Goal: Task Accomplishment & Management: Use online tool/utility

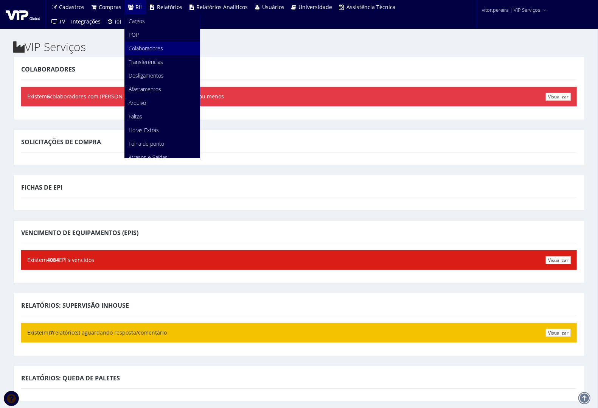
click at [137, 48] on span "Colaboradores" at bounding box center [146, 48] width 34 height 7
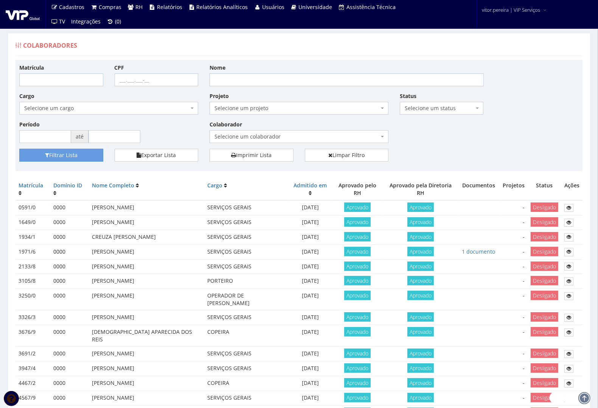
click at [137, 48] on div "Colaboradores" at bounding box center [299, 47] width 567 height 18
click at [266, 85] on input "Nome" at bounding box center [347, 79] width 274 height 13
type input "alessandro"
click at [72, 152] on button "Filtrar Lista" at bounding box center [61, 155] width 84 height 13
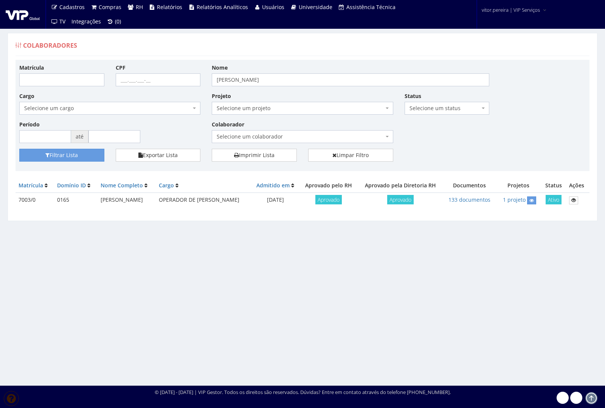
select select "1"
click at [405, 101] on select "Selecione um status Ativo e Afastado Desligado Ativo Aguardando Aprovação Afast…" at bounding box center [405, 101] width 0 height 0
click at [513, 150] on div "Filtrar Lista Exportar Lista Imprimir Lista Limpar Filtro" at bounding box center [303, 158] width 578 height 19
click at [236, 76] on input "[PERSON_NAME]" at bounding box center [351, 79] width 278 height 13
click at [236, 76] on input "alessandro" at bounding box center [351, 79] width 278 height 13
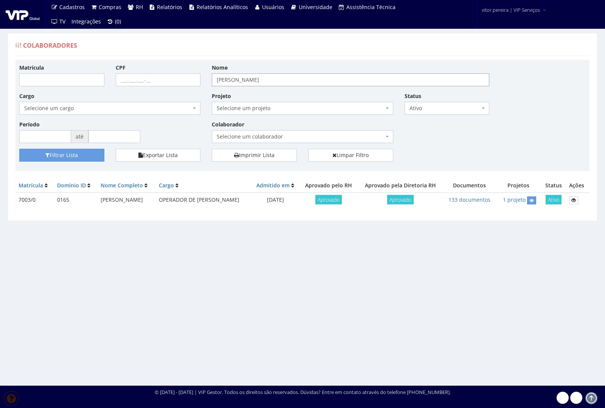
type input "alexandre"
click at [19, 149] on button "Filtrar Lista" at bounding box center [61, 155] width 85 height 13
click at [237, 85] on input "[PERSON_NAME]" at bounding box center [351, 79] width 278 height 13
type input "bruno alves"
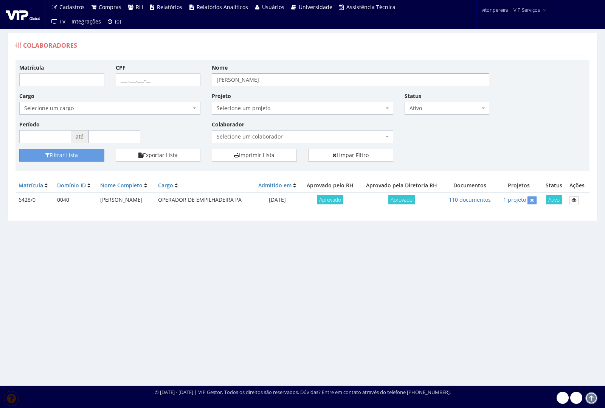
click at [19, 149] on button "Filtrar Lista" at bounding box center [61, 155] width 85 height 13
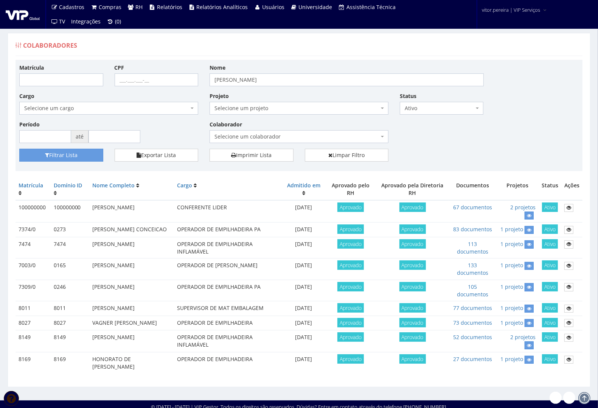
click at [35, 207] on td "100000000" at bounding box center [33, 211] width 35 height 22
copy td "100000000"
click at [233, 82] on input "bruno alves" at bounding box center [347, 79] width 274 height 13
click at [238, 81] on input "bruno alves" at bounding box center [347, 79] width 274 height 13
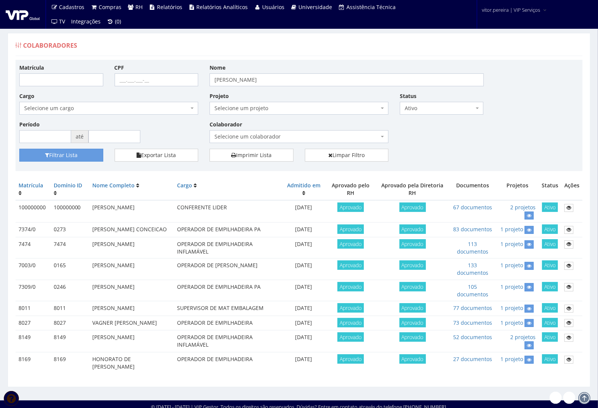
click at [59, 229] on td "0273" at bounding box center [70, 229] width 39 height 14
copy td "0273"
click at [24, 228] on td "7374/0" at bounding box center [33, 229] width 35 height 14
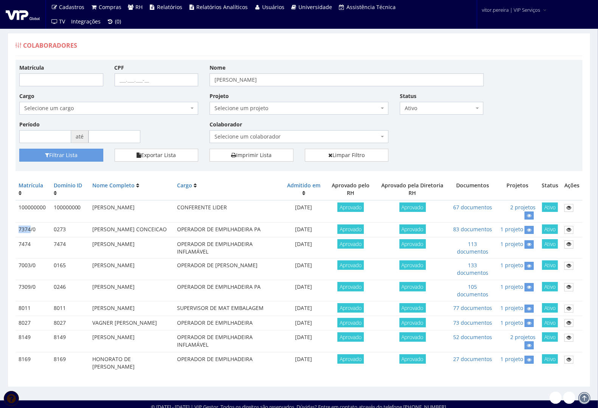
copy td "7374"
click at [233, 78] on input "bruno alves" at bounding box center [347, 79] width 274 height 13
type input "claudineu"
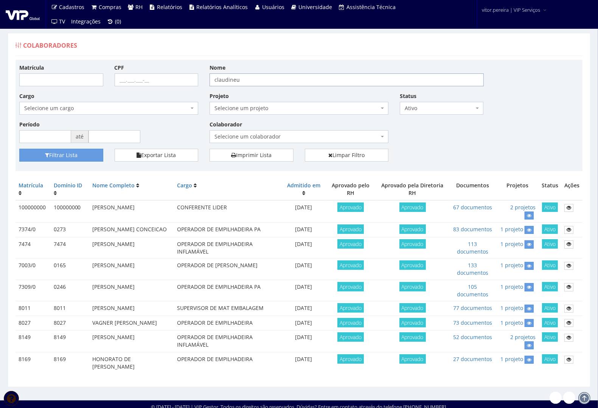
click at [19, 149] on button "Filtrar Lista" at bounding box center [61, 155] width 84 height 13
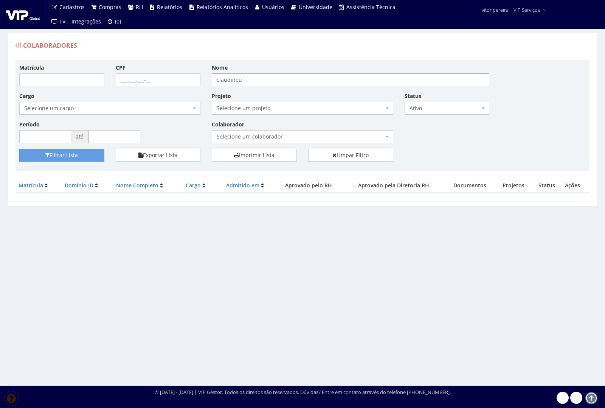
drag, startPoint x: 251, startPoint y: 78, endPoint x: 205, endPoint y: 80, distance: 45.5
click at [205, 80] on div "Matrícula CPF Nome claudineu Cargo Selecione um cargo G0610 D0029 - 4110-05 - A…" at bounding box center [303, 106] width 578 height 85
click at [65, 161] on button "Filtrar Lista" at bounding box center [61, 155] width 85 height 13
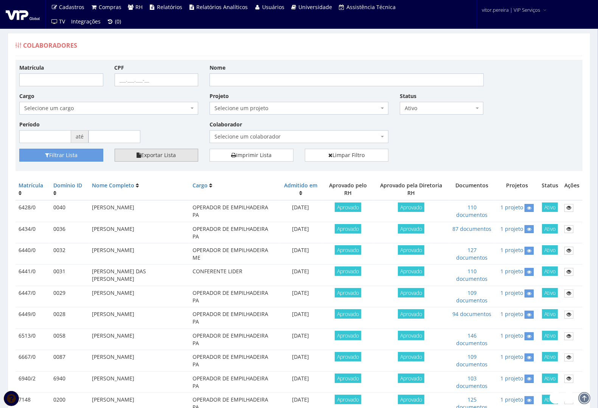
click at [193, 154] on button "Exportar Lista" at bounding box center [157, 155] width 84 height 13
type button "export"
